Goal: Information Seeking & Learning: Find specific fact

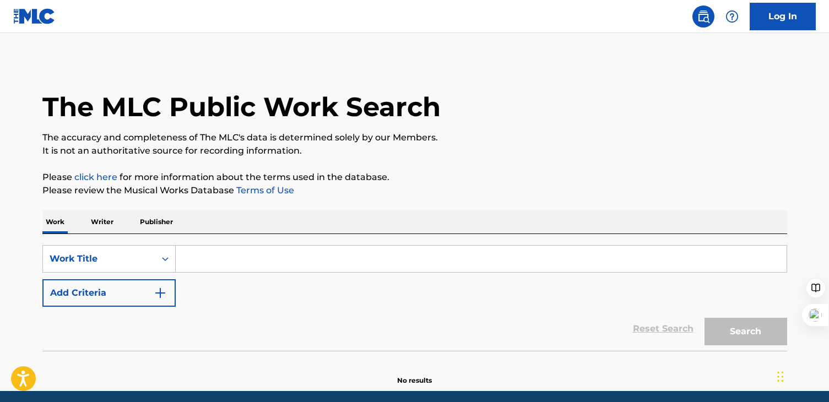
click at [218, 268] on input "Search Form" at bounding box center [481, 259] width 611 height 26
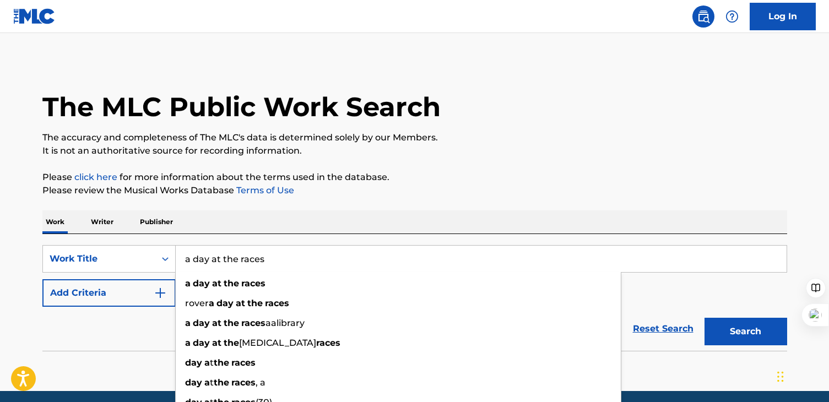
type input "a day at the races"
click at [705, 318] on button "Search" at bounding box center [746, 332] width 83 height 28
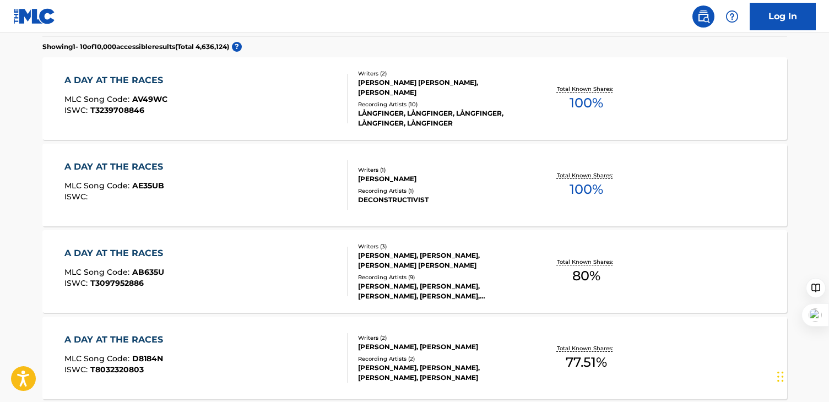
scroll to position [348, 0]
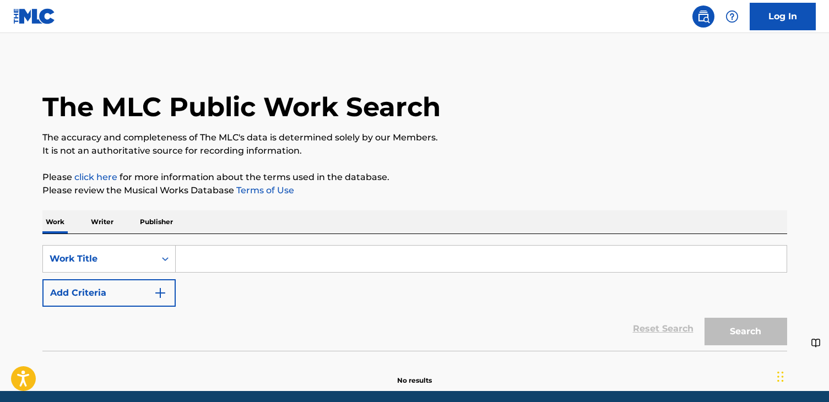
click at [231, 263] on input "Search Form" at bounding box center [481, 259] width 611 height 26
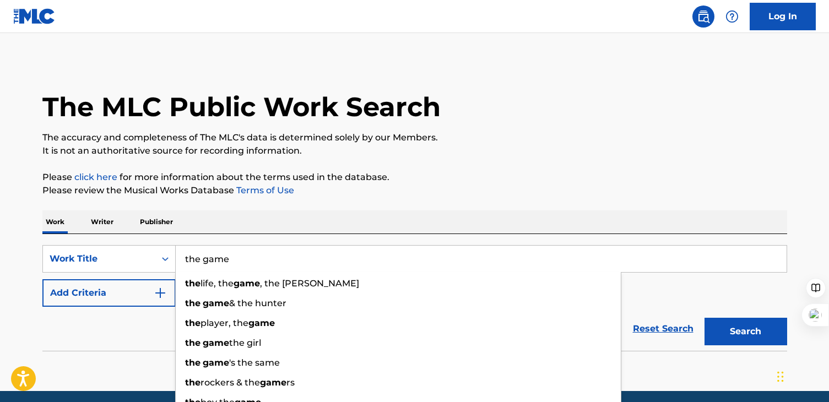
type input "the game"
click at [705, 318] on button "Search" at bounding box center [746, 332] width 83 height 28
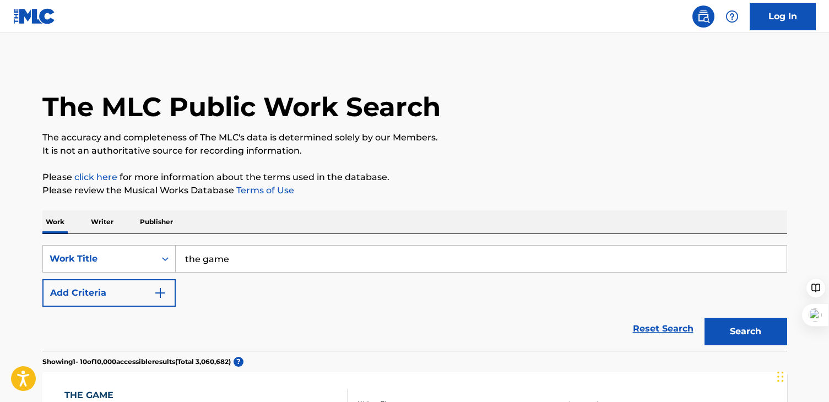
click at [154, 296] on img "Search Form" at bounding box center [160, 292] width 13 height 13
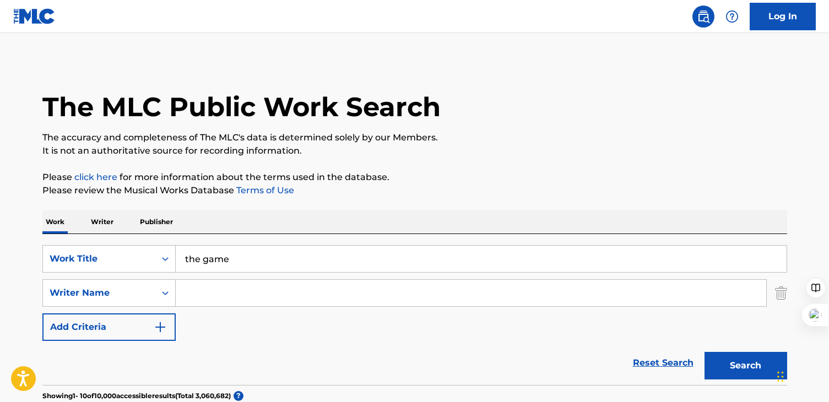
click at [237, 296] on input "Search Form" at bounding box center [471, 293] width 591 height 26
paste input "Stewart"
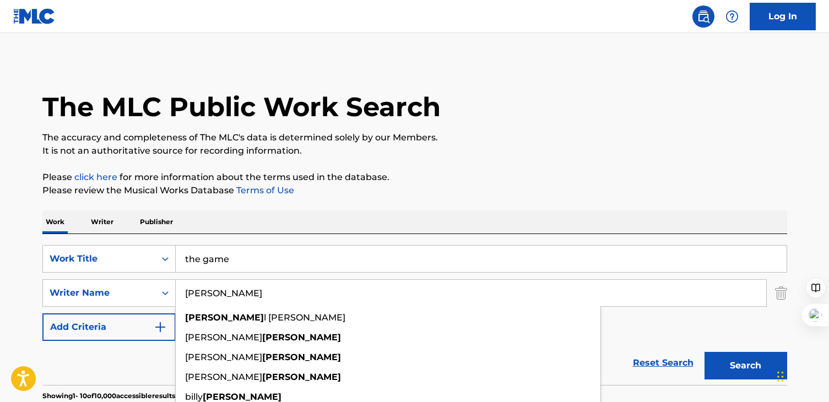
type input "Stewart"
click at [683, 230] on div "Work Writer Publisher" at bounding box center [414, 221] width 745 height 23
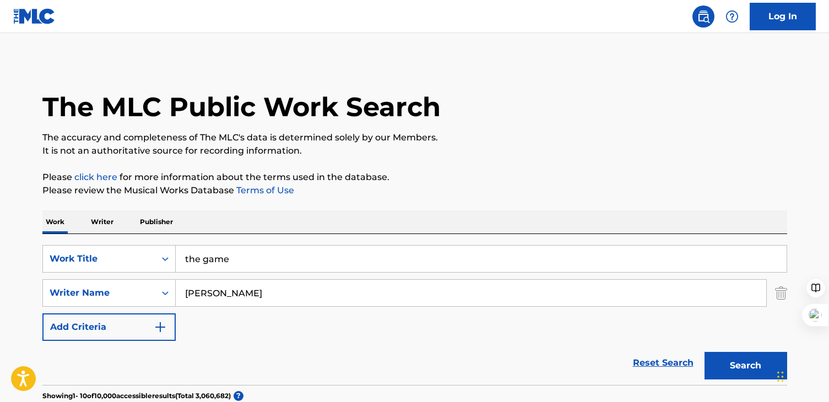
click at [735, 356] on button "Search" at bounding box center [746, 366] width 83 height 28
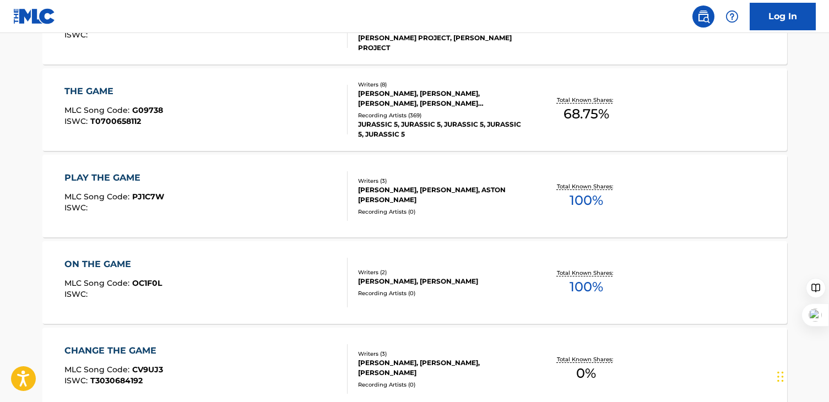
scroll to position [981, 0]
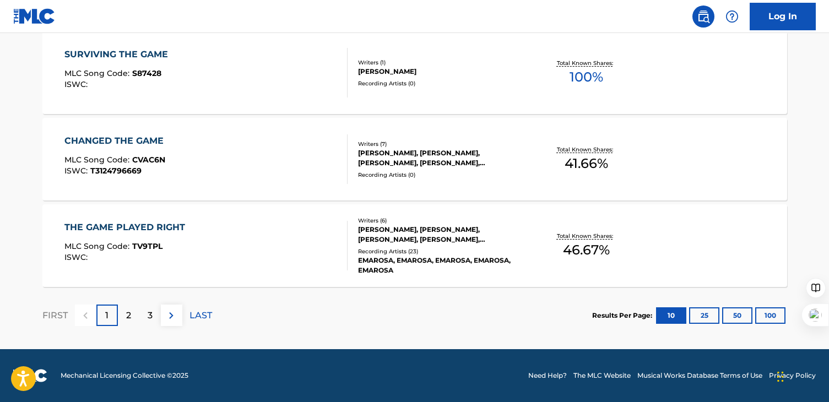
click at [134, 321] on div "2" at bounding box center [128, 315] width 21 height 21
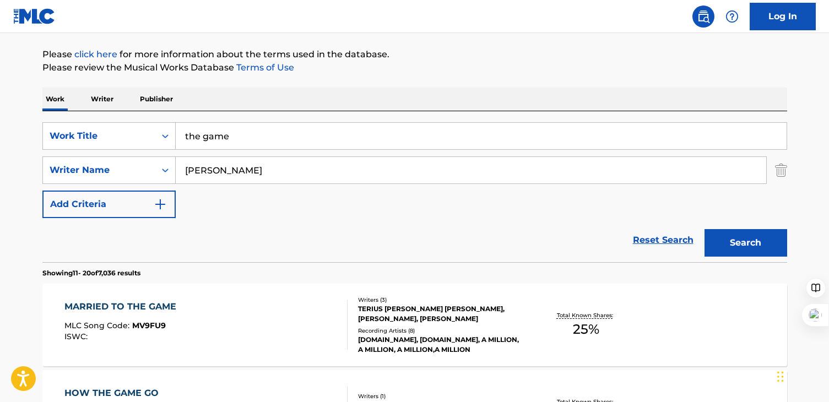
scroll to position [240, 0]
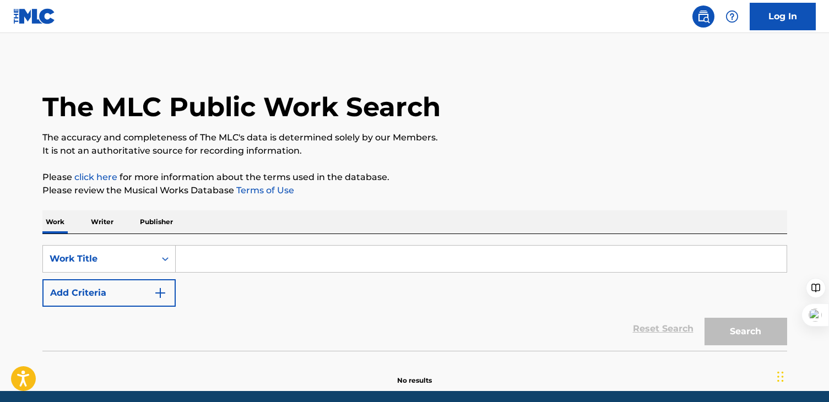
click at [268, 270] on input "Search Form" at bounding box center [481, 259] width 611 height 26
click at [495, 247] on input "Search Form" at bounding box center [481, 259] width 611 height 26
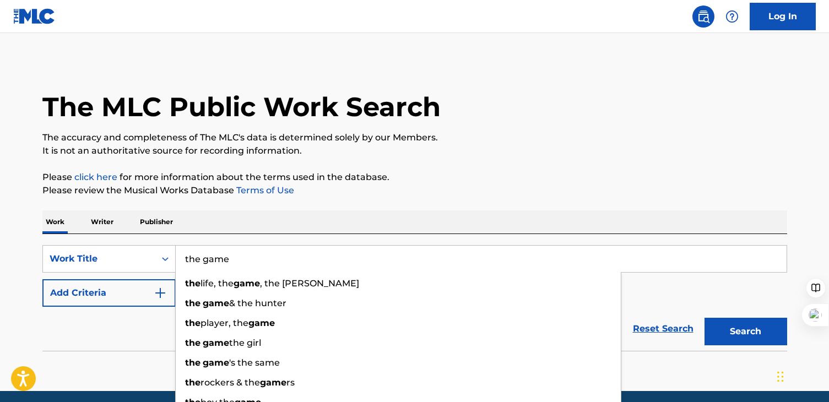
type input "the game"
click at [108, 288] on button "Add Criteria" at bounding box center [108, 293] width 133 height 28
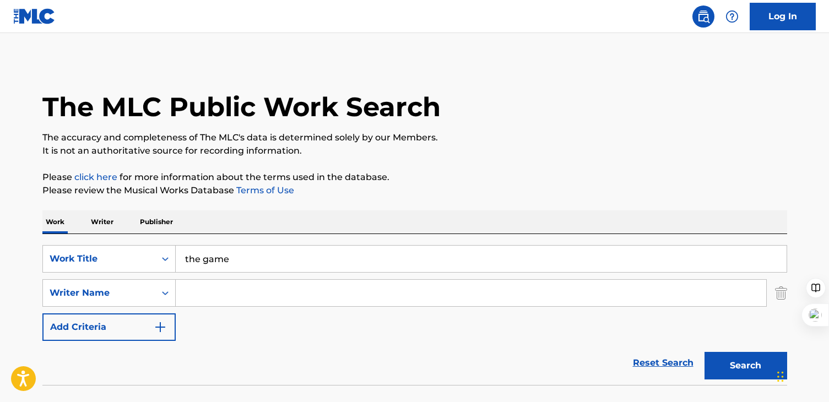
click at [215, 289] on input "Search Form" at bounding box center [471, 293] width 591 height 26
paste input "Potsic"
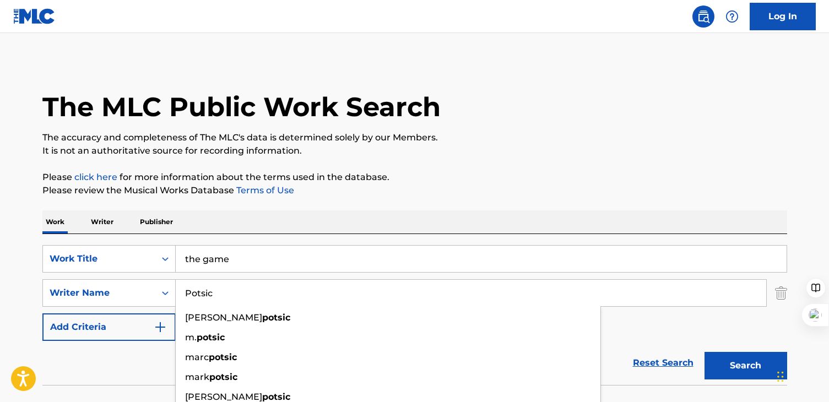
type input "Potsic"
click at [705, 352] on button "Search" at bounding box center [746, 366] width 83 height 28
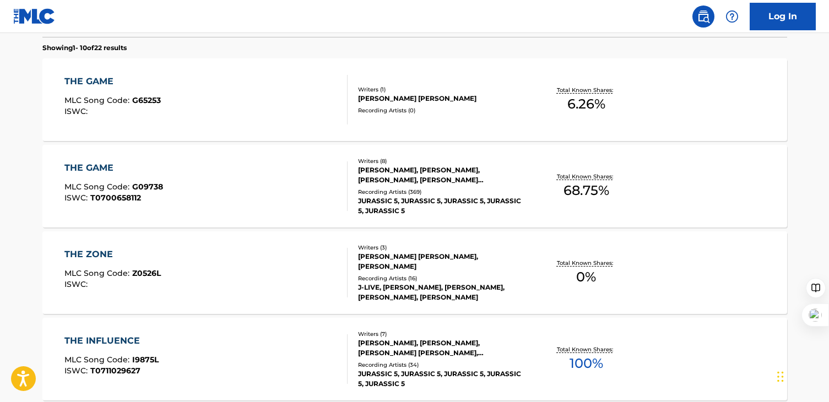
scroll to position [362, 0]
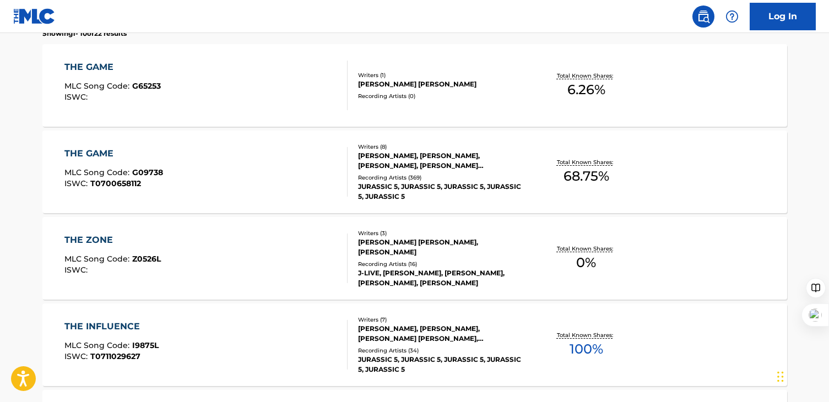
click at [418, 166] on div "ISAAC LEE HAYES, CHARLES STEWART, DAVID PORTER, MARK ALI POTSIC, DANTE LAMAR GI…" at bounding box center [441, 161] width 166 height 20
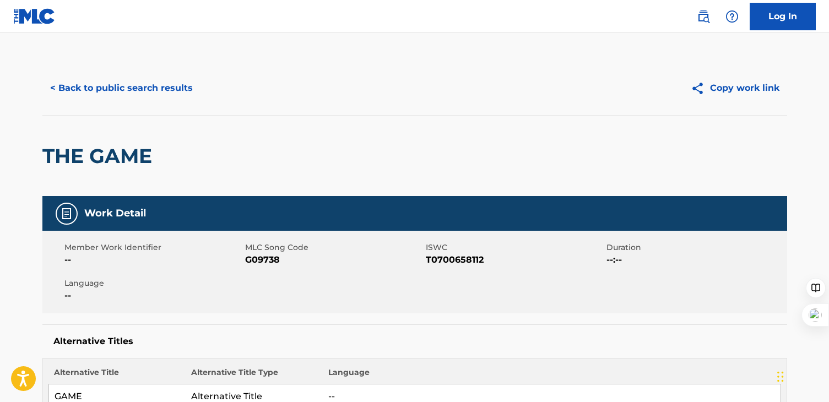
click at [149, 78] on button "< Back to public search results" at bounding box center [121, 88] width 158 height 28
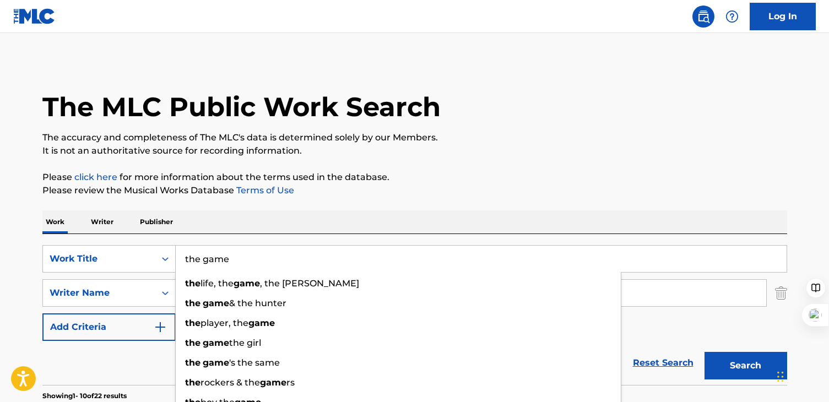
drag, startPoint x: 246, startPoint y: 264, endPoint x: 165, endPoint y: 237, distance: 85.5
click at [165, 237] on div "SearchWithCriteria3ea65019-fe3c-4715-b970-9941f174ac36 Work Title the game the …" at bounding box center [414, 309] width 745 height 151
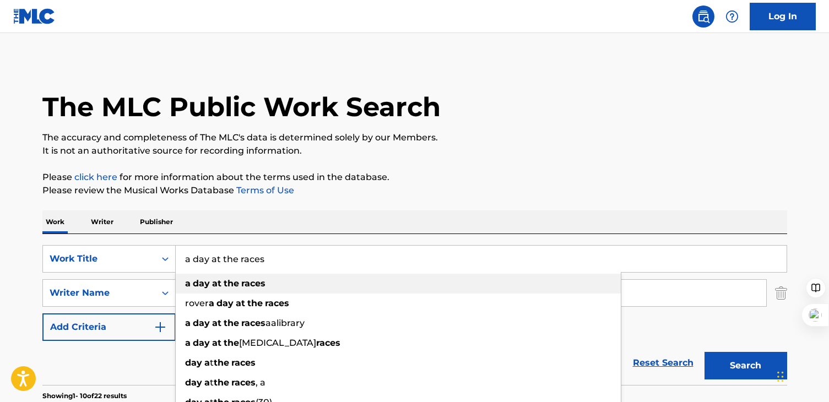
type input "a day at the races"
click at [239, 280] on span "Search Form" at bounding box center [240, 283] width 2 height 10
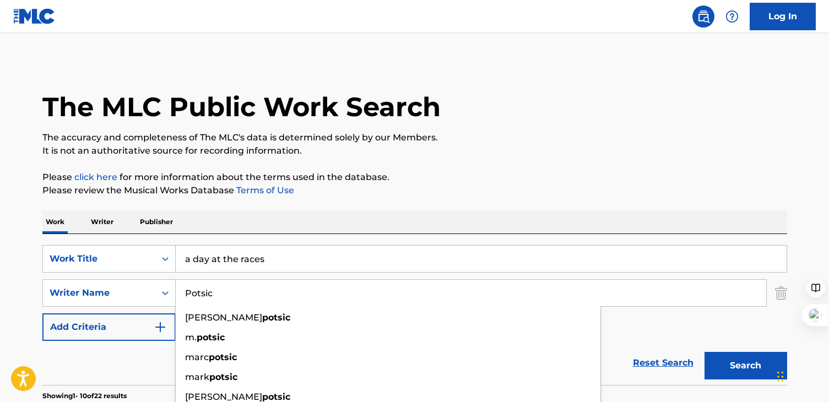
drag, startPoint x: 193, startPoint y: 285, endPoint x: 168, endPoint y: 277, distance: 26.8
click at [168, 277] on div "SearchWithCriteria3ea65019-fe3c-4715-b970-9941f174ac36 Work Title a day at the …" at bounding box center [414, 293] width 745 height 96
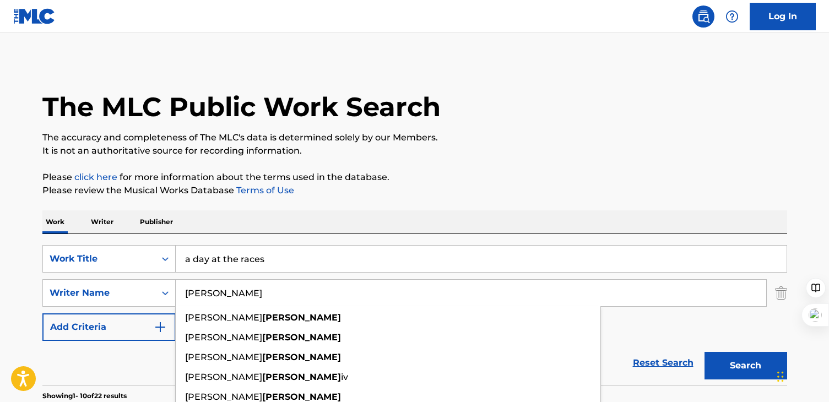
type input "givens"
click at [705, 352] on button "Search" at bounding box center [746, 366] width 83 height 28
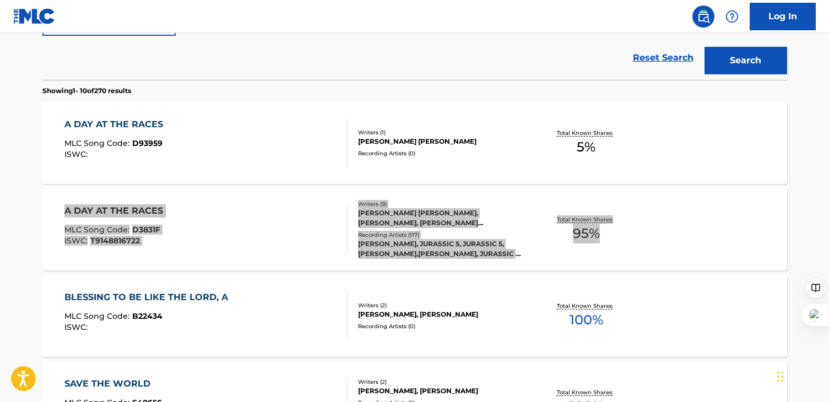
scroll to position [252, 0]
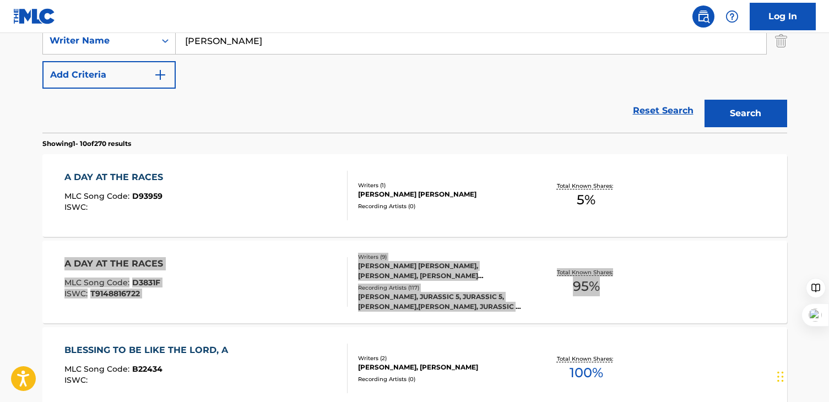
click at [409, 308] on div "BIG DADDY KANE, PERCY P, JURASSIC 5, JURASSIC 5,PERCY P,BIG DADDY KANE, JURASSI…" at bounding box center [441, 302] width 166 height 20
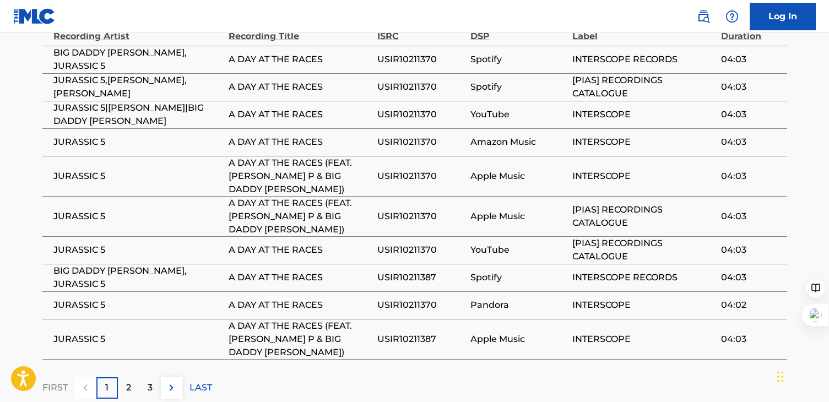
scroll to position [1926, 0]
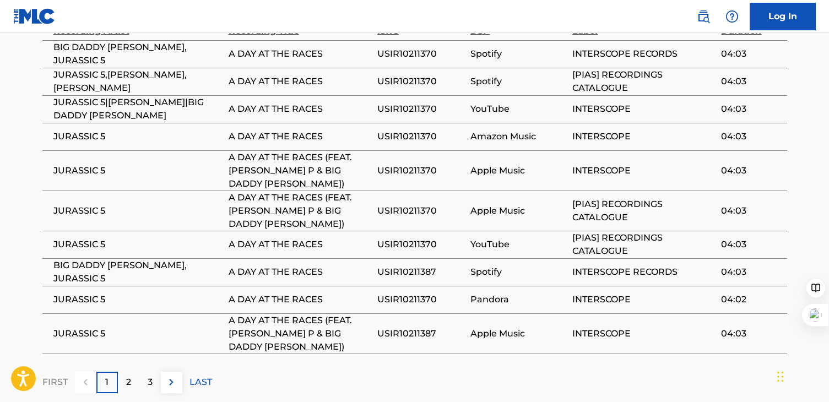
click at [131, 372] on div "2" at bounding box center [128, 382] width 21 height 21
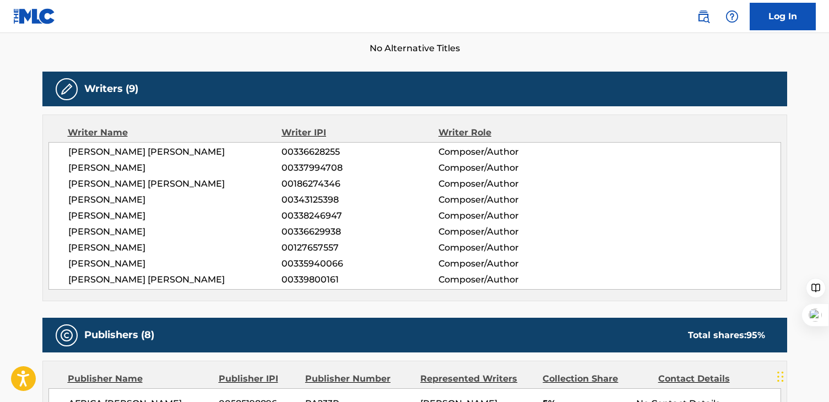
scroll to position [322, 0]
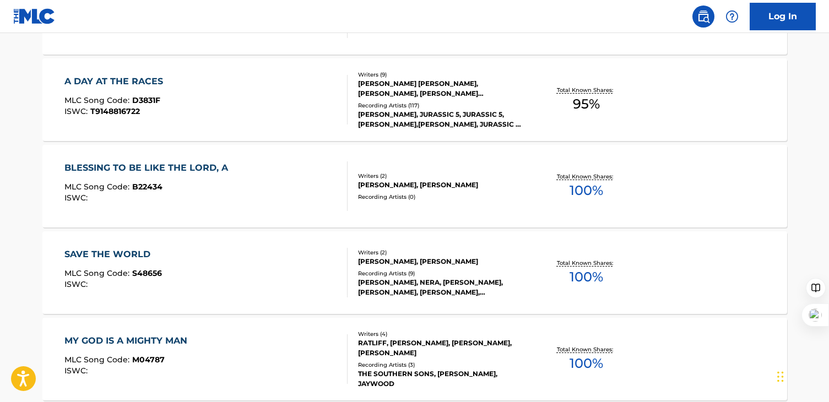
scroll to position [416, 0]
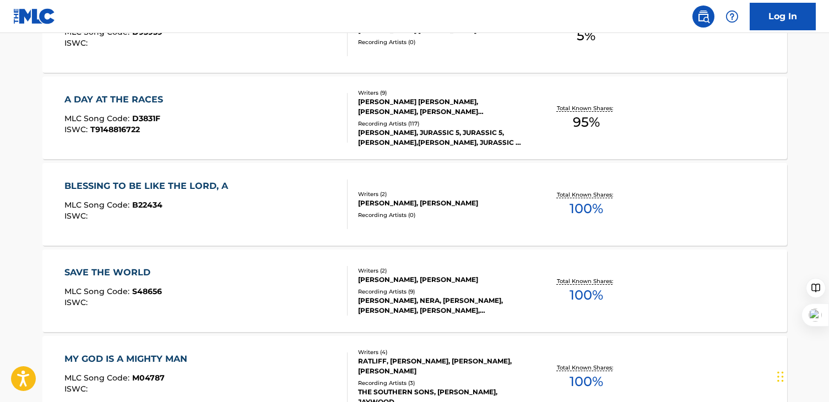
click at [512, 120] on div "Recording Artists ( 117 )" at bounding box center [441, 124] width 166 height 8
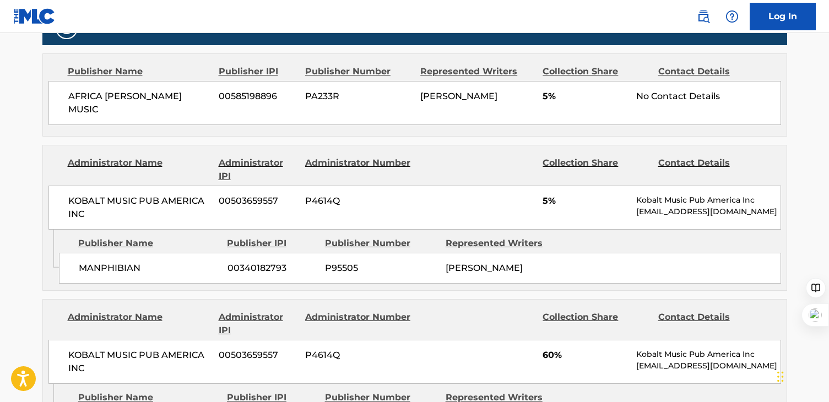
scroll to position [495, 0]
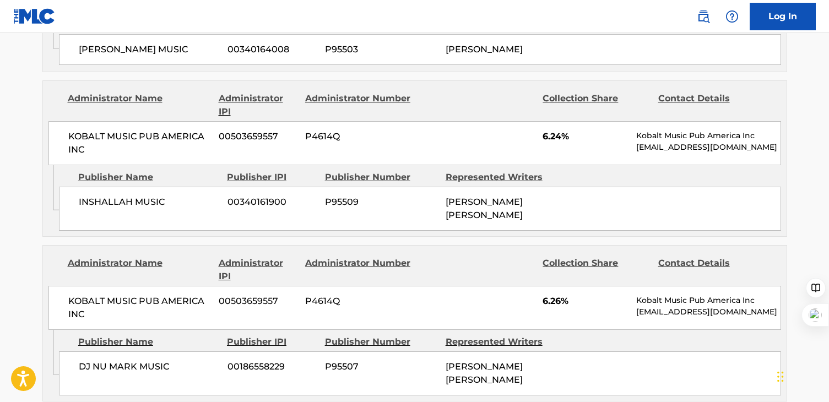
scroll to position [1505, 0]
